Goal: Communication & Community: Answer question/provide support

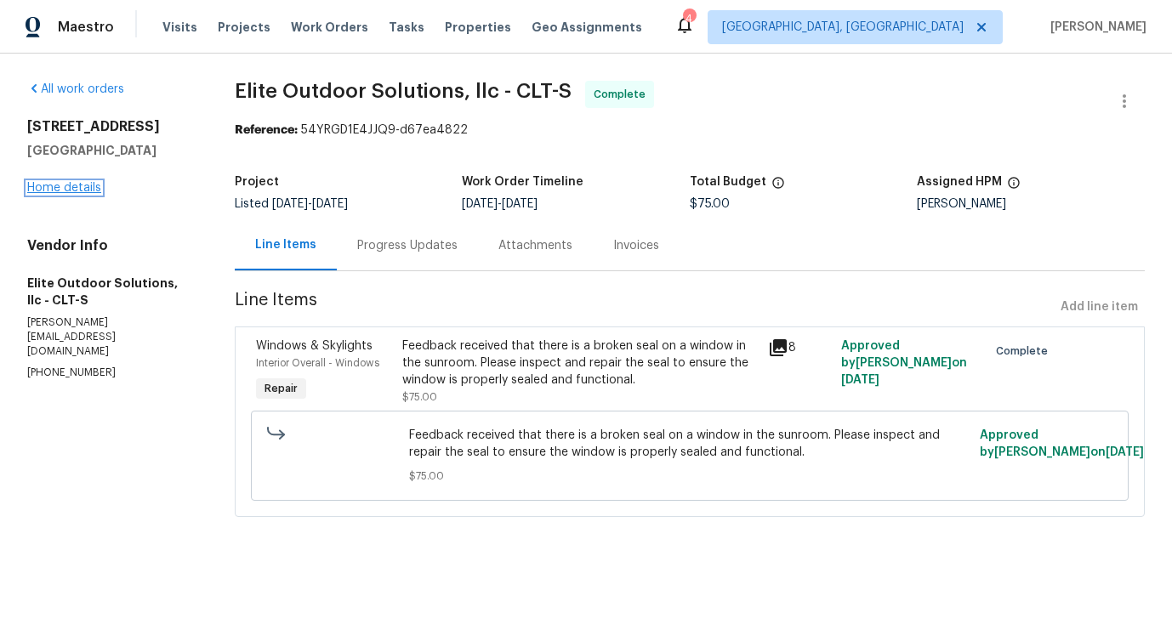
click at [50, 188] on link "Home details" at bounding box center [64, 188] width 74 height 12
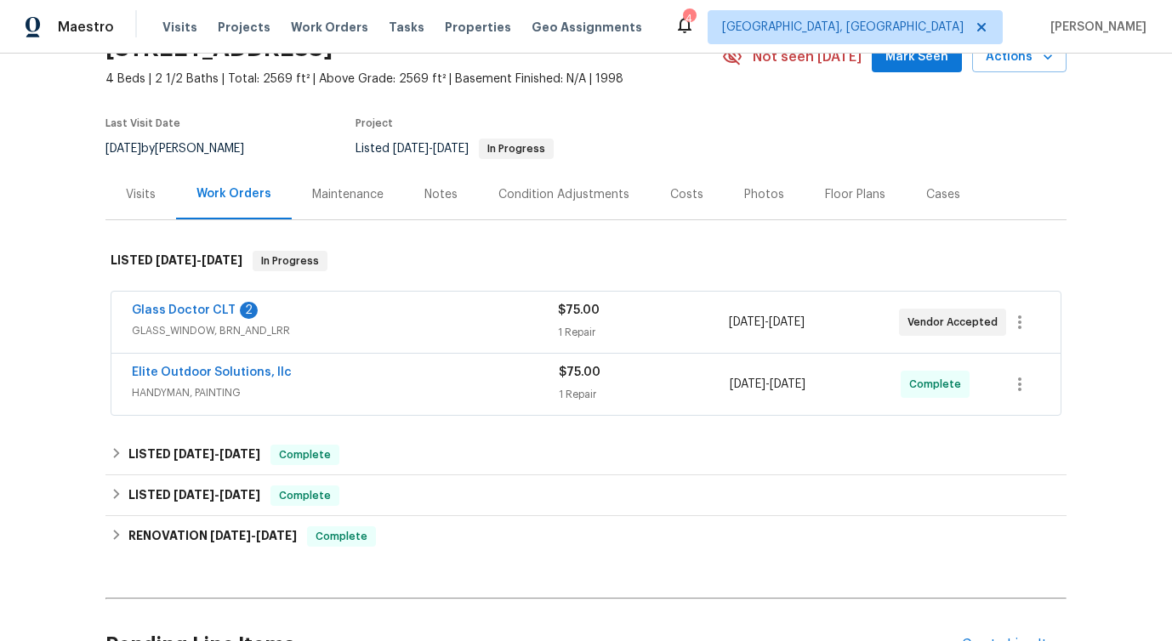
scroll to position [117, 0]
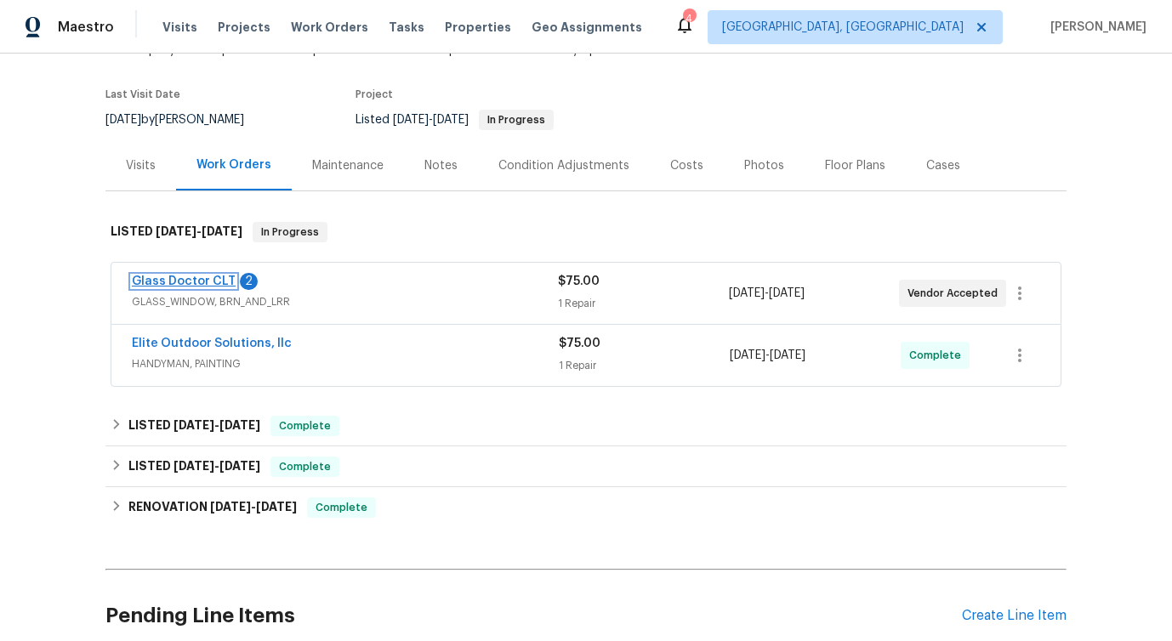
click at [174, 279] on link "Glass Doctor CLT" at bounding box center [184, 282] width 104 height 12
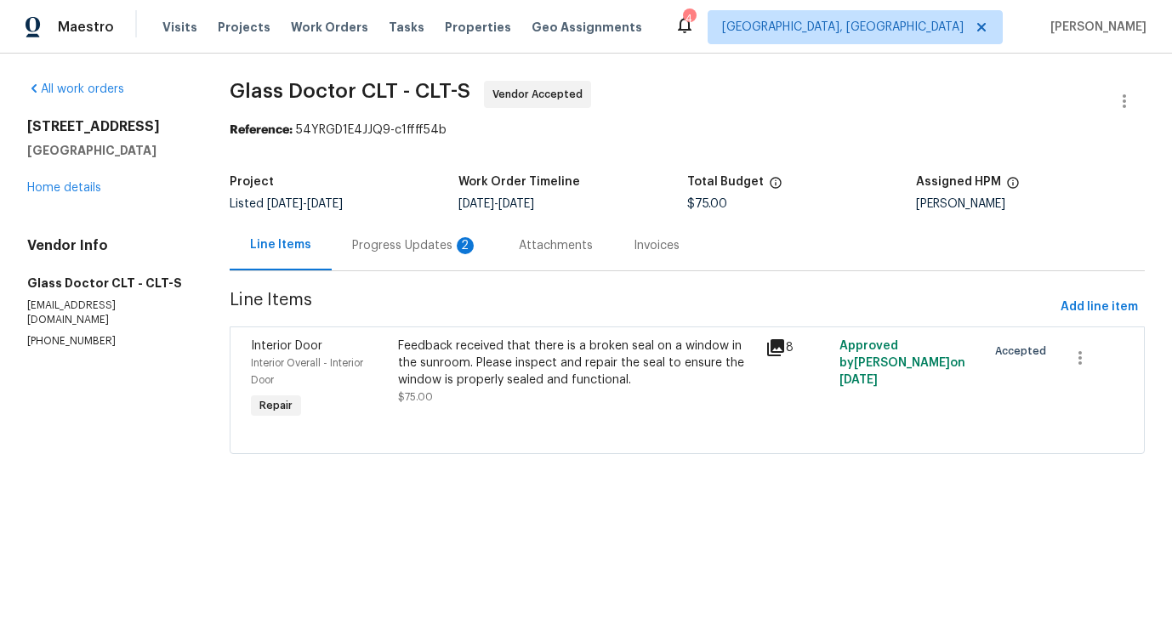
click at [442, 263] on div "Progress Updates 2" at bounding box center [415, 245] width 167 height 50
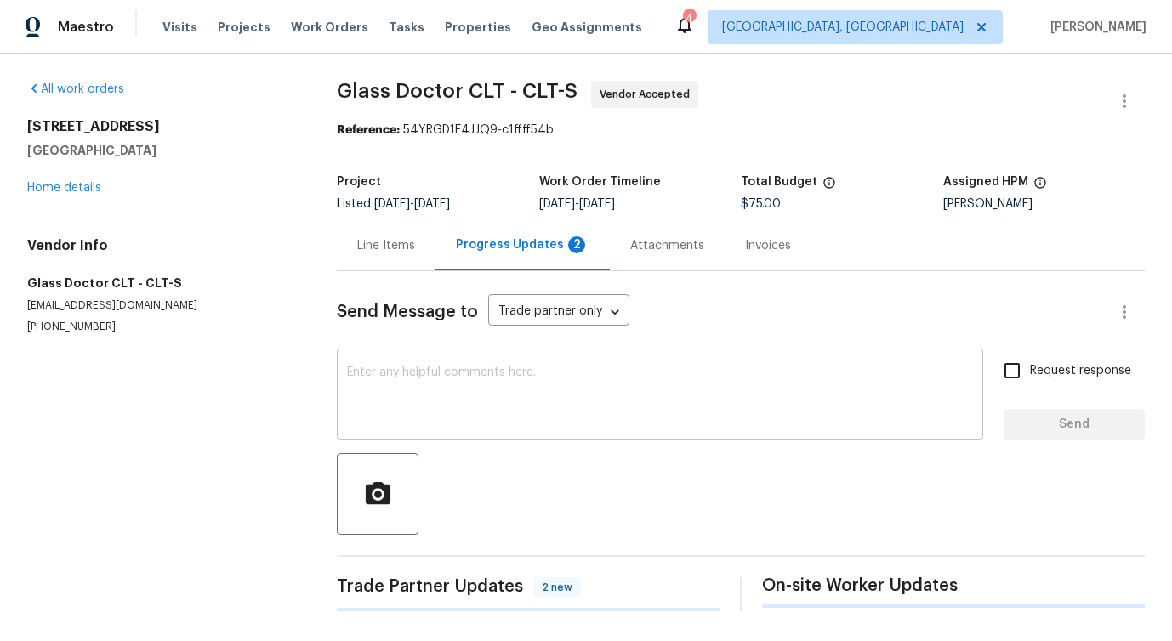
click at [445, 435] on div "x ​" at bounding box center [660, 396] width 647 height 87
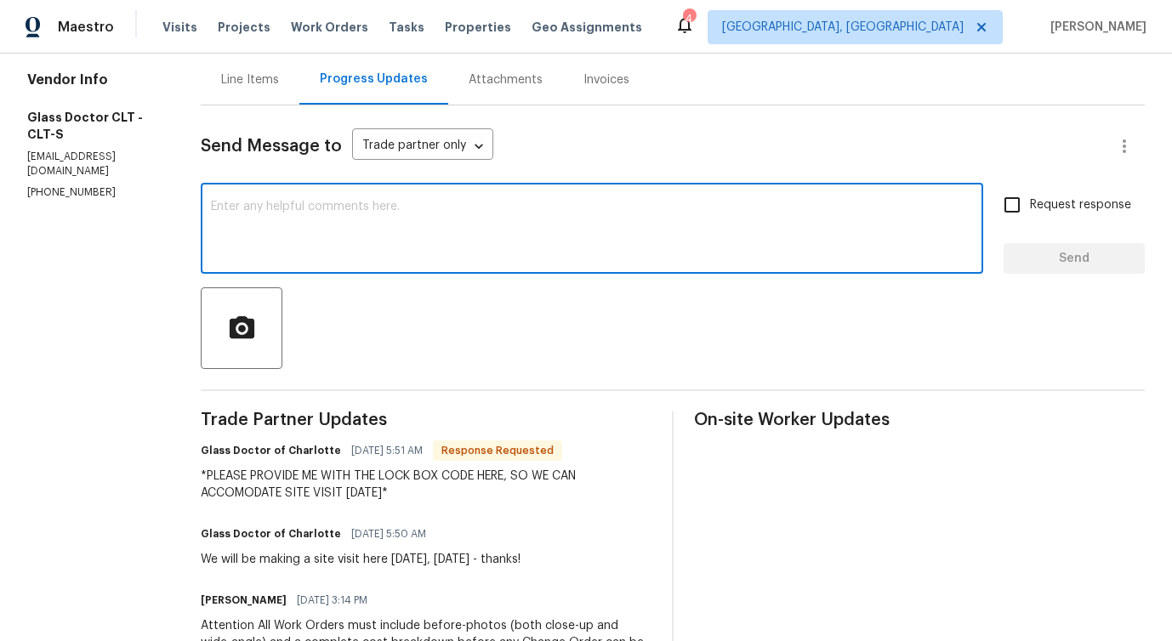
scroll to position [409, 0]
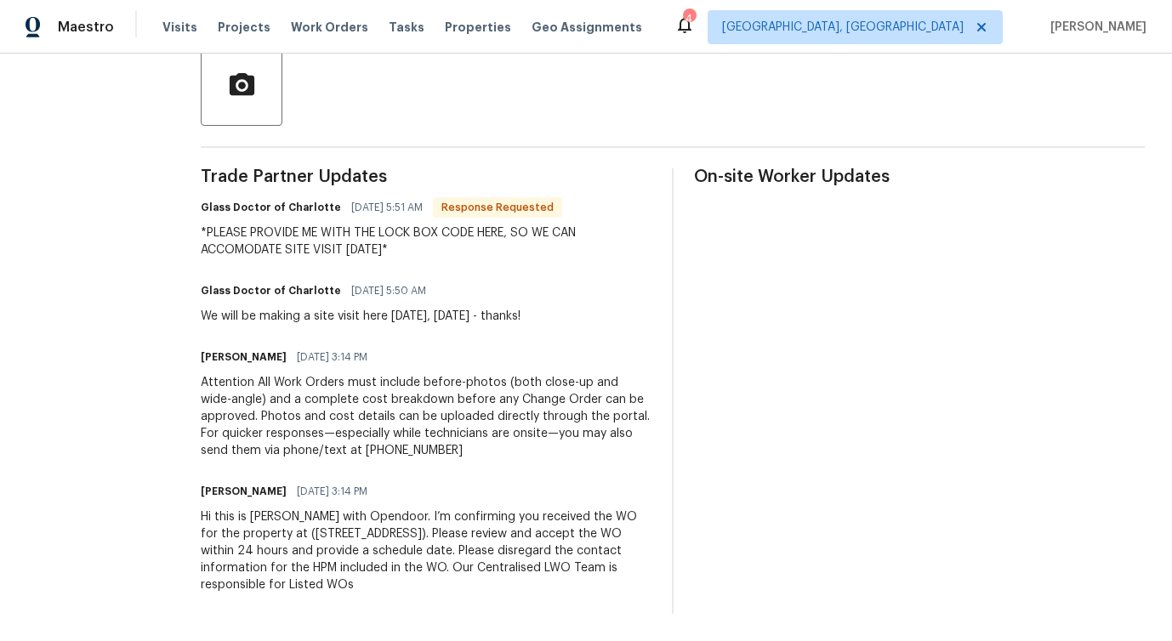
drag, startPoint x: 223, startPoint y: 322, endPoint x: 565, endPoint y: 329, distance: 342.1
click at [565, 329] on div "Trade Partner Updates Glass Doctor of Charlotte [DATE] 5:51 AM Response Request…" at bounding box center [426, 391] width 451 height 446
drag, startPoint x: 185, startPoint y: 228, endPoint x: 417, endPoint y: 251, distance: 232.6
click at [418, 251] on div "*PLEASE PROVIDE ME WITH THE LOCK BOX CODE HERE, SO WE CAN ACCOMODATE SITE VISIT…" at bounding box center [426, 242] width 451 height 34
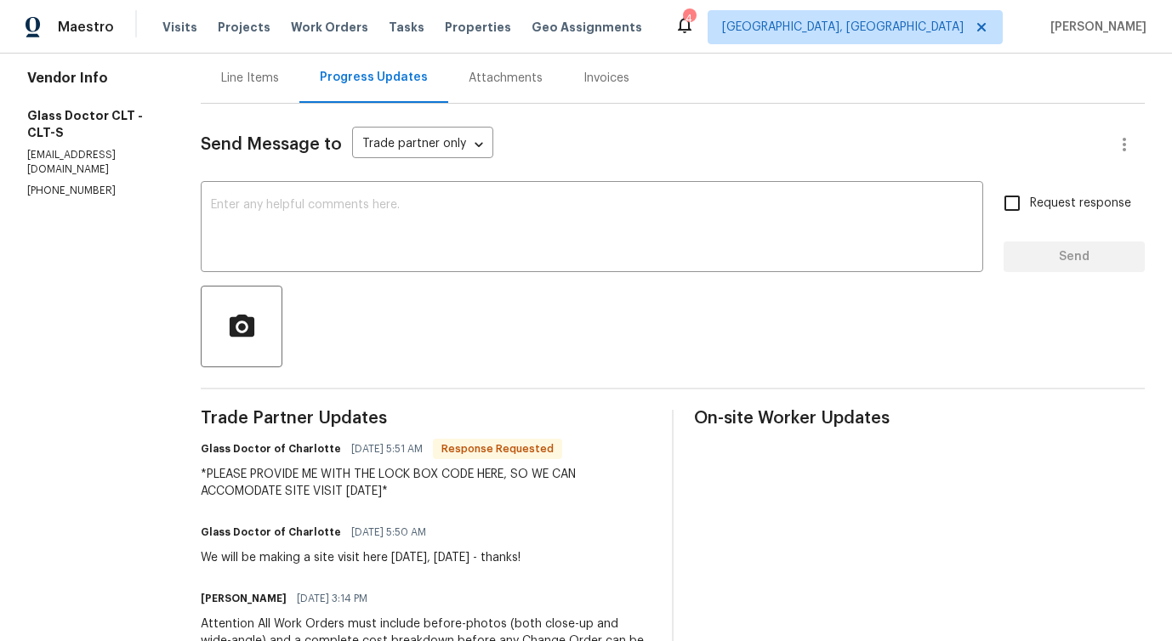
scroll to position [0, 0]
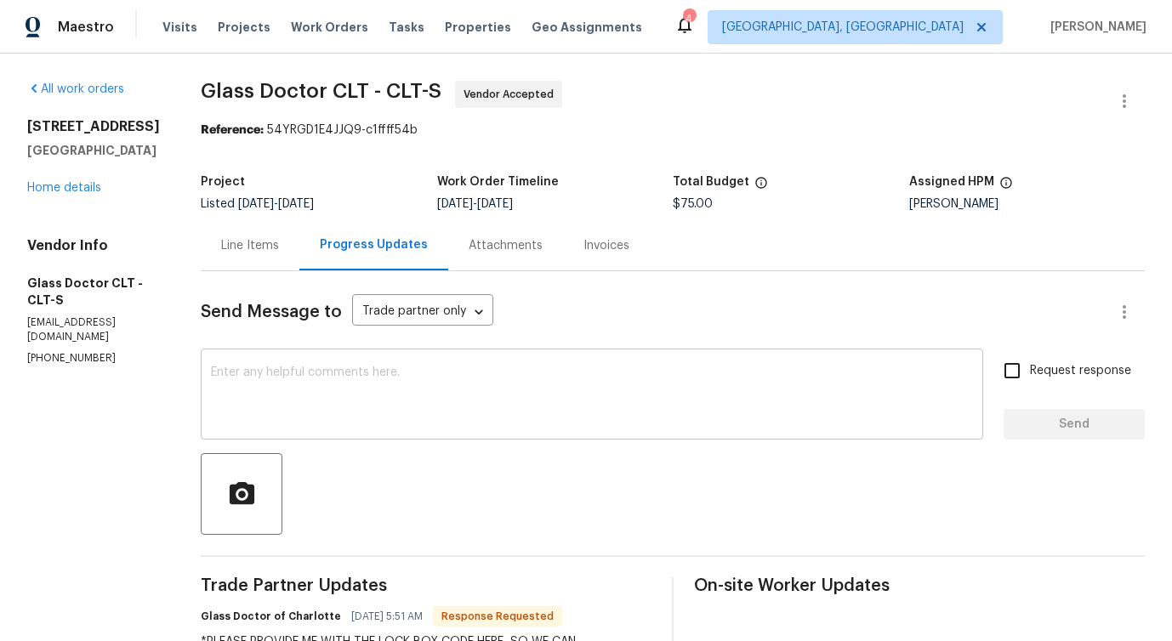
click at [316, 385] on textarea at bounding box center [592, 397] width 762 height 60
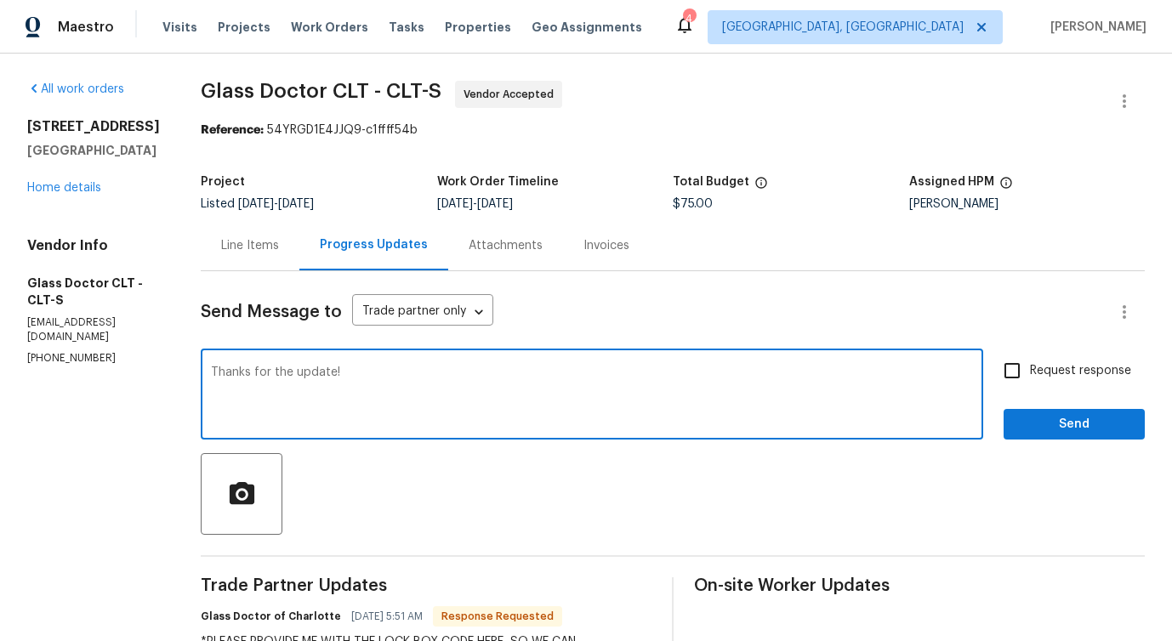
type textarea "Thanks for the update!"
click at [1083, 413] on button "Send" at bounding box center [1074, 424] width 141 height 31
